Goal: Find specific page/section: Find specific page/section

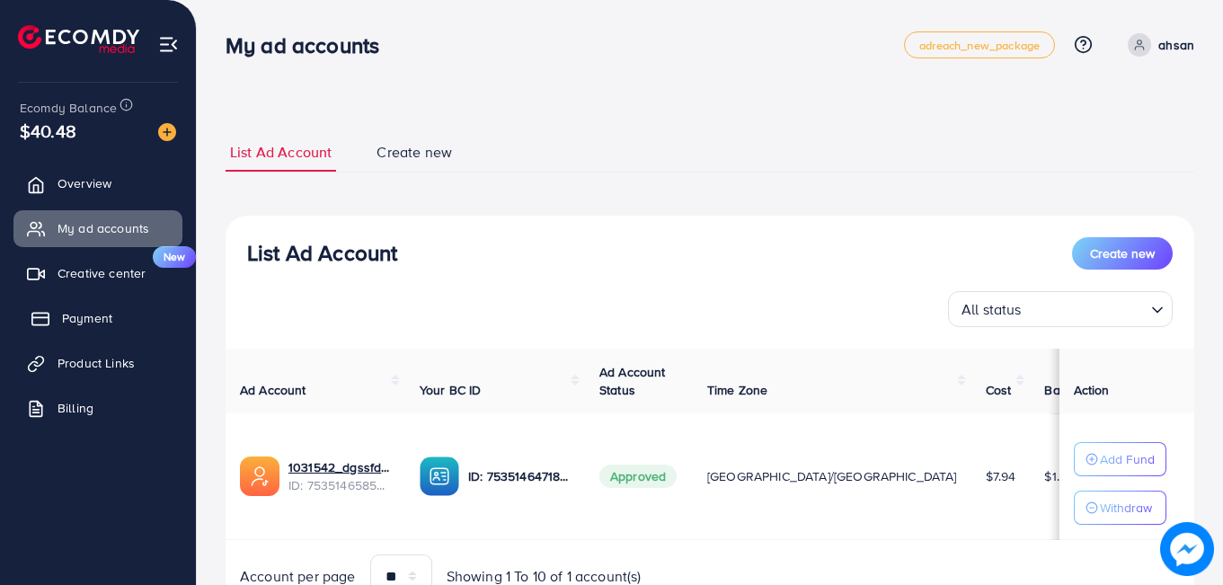
click at [128, 319] on link "Payment" at bounding box center [97, 318] width 169 height 36
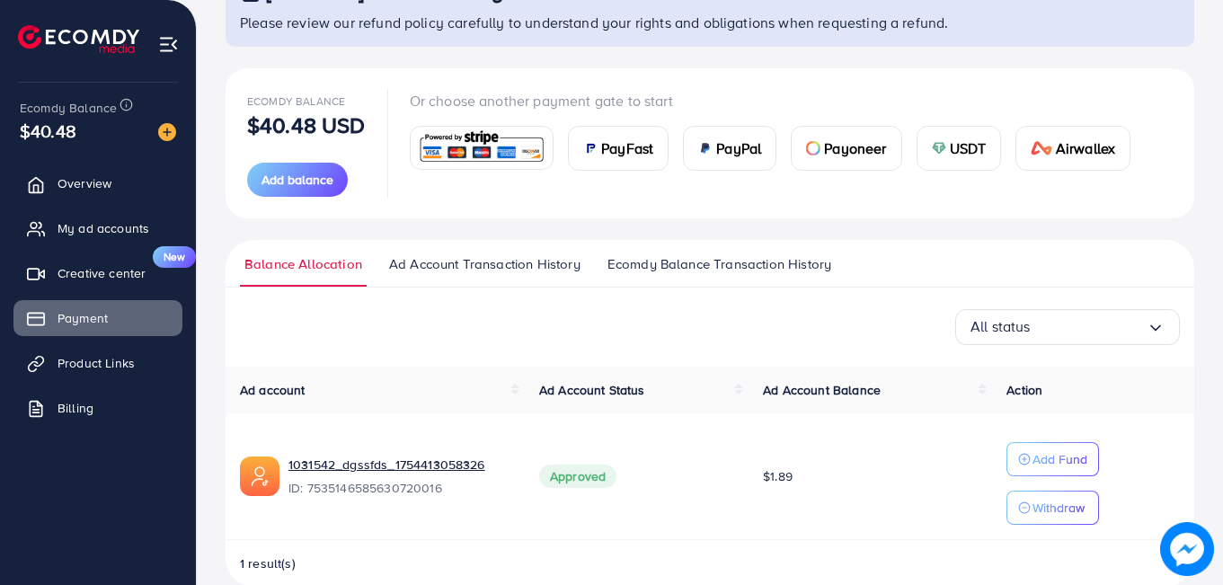
scroll to position [177, 0]
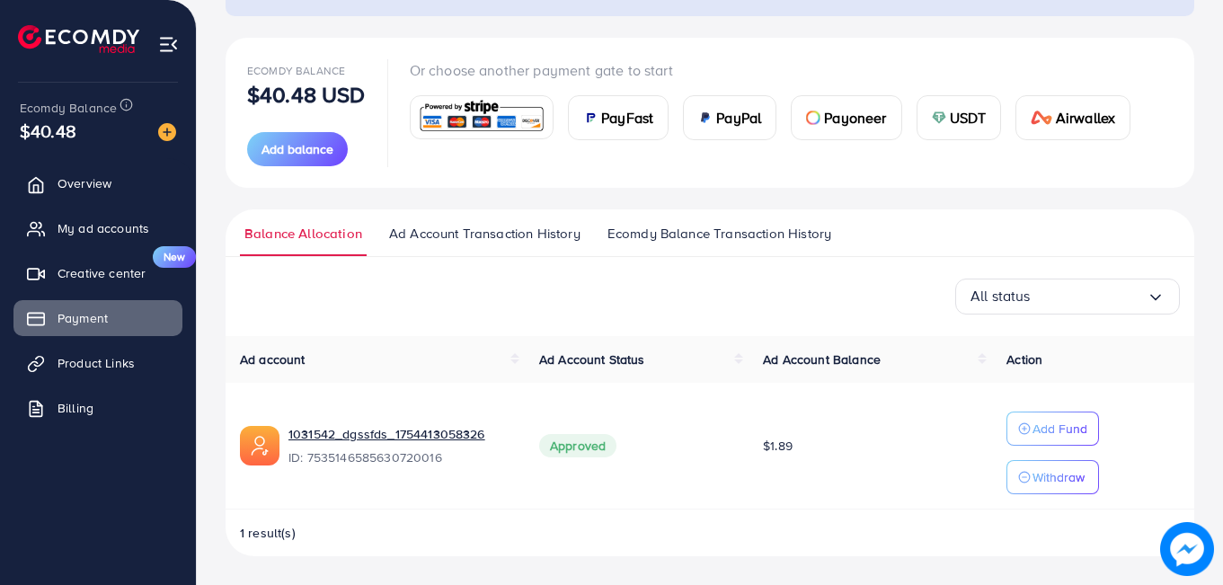
click at [19, 25] on img at bounding box center [78, 39] width 121 height 28
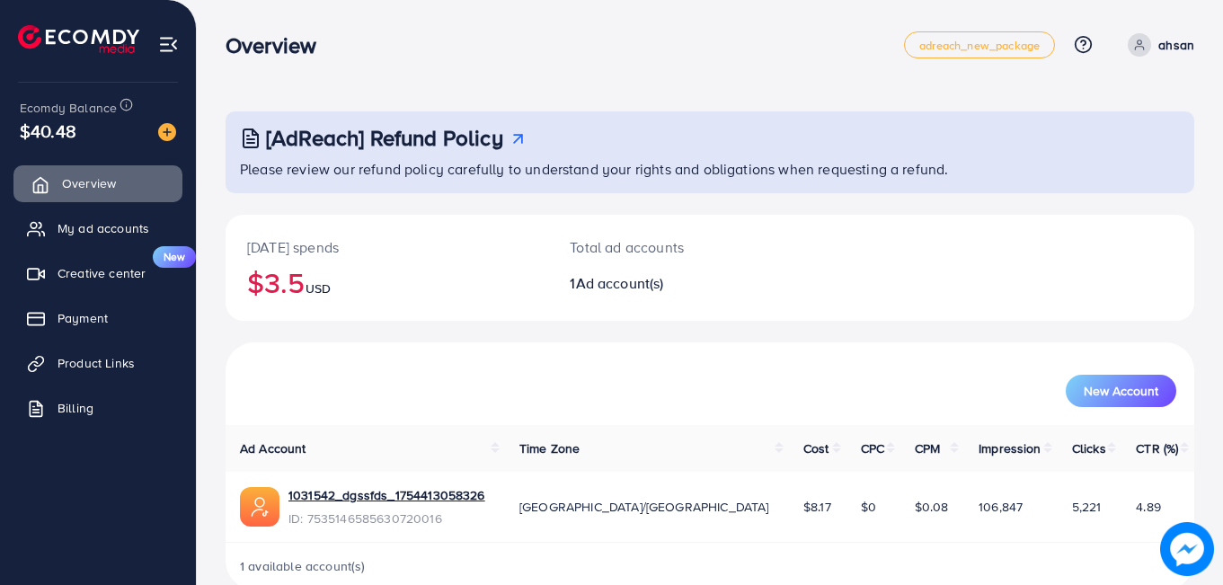
click at [103, 171] on link "Overview" at bounding box center [97, 183] width 169 height 36
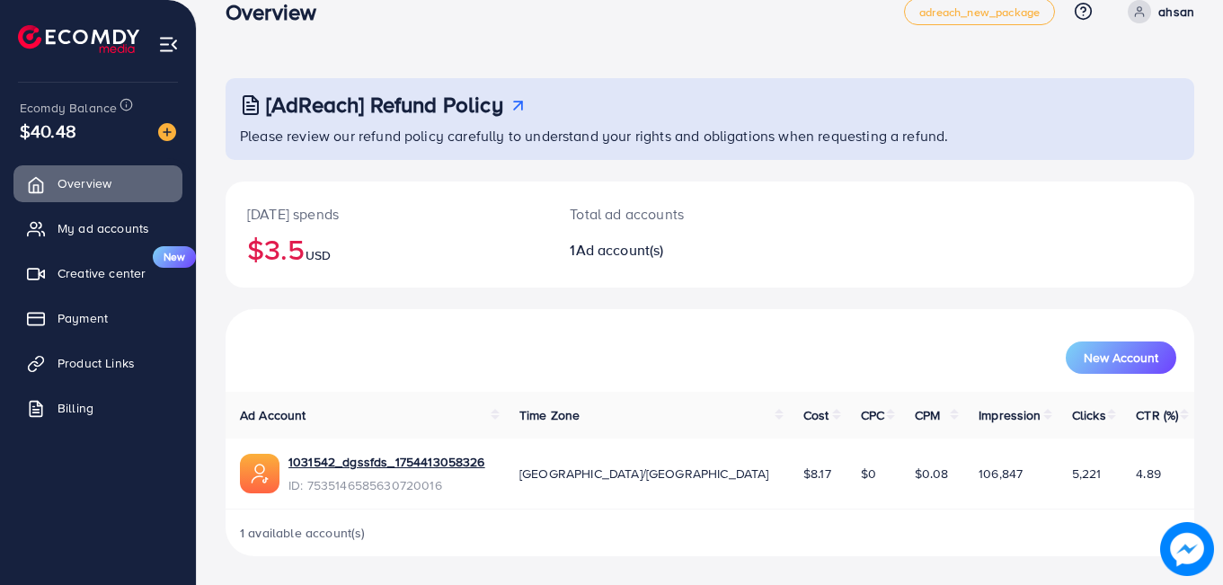
click at [594, 260] on div "Total ad accounts 1 Ad account(s)" at bounding box center [669, 235] width 243 height 106
click at [378, 475] on div "1031542_dgssfds_1754413058326 ID: 7535146585630720016" at bounding box center [387, 473] width 197 height 41
click at [379, 462] on link "1031542_dgssfds_1754413058326" at bounding box center [387, 462] width 197 height 18
click at [485, 301] on div "[DATE] spends $3.5 USD Total ad accounts 1 Ad account(s)" at bounding box center [710, 246] width 969 height 128
